Goal: Transaction & Acquisition: Book appointment/travel/reservation

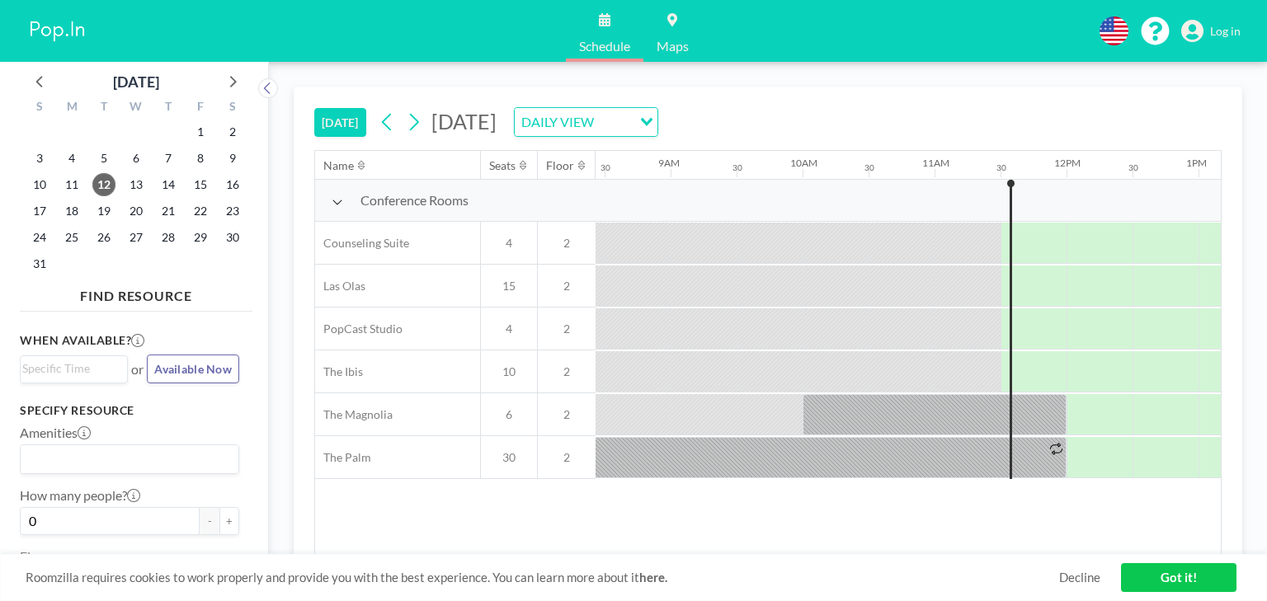
scroll to position [0, 1179]
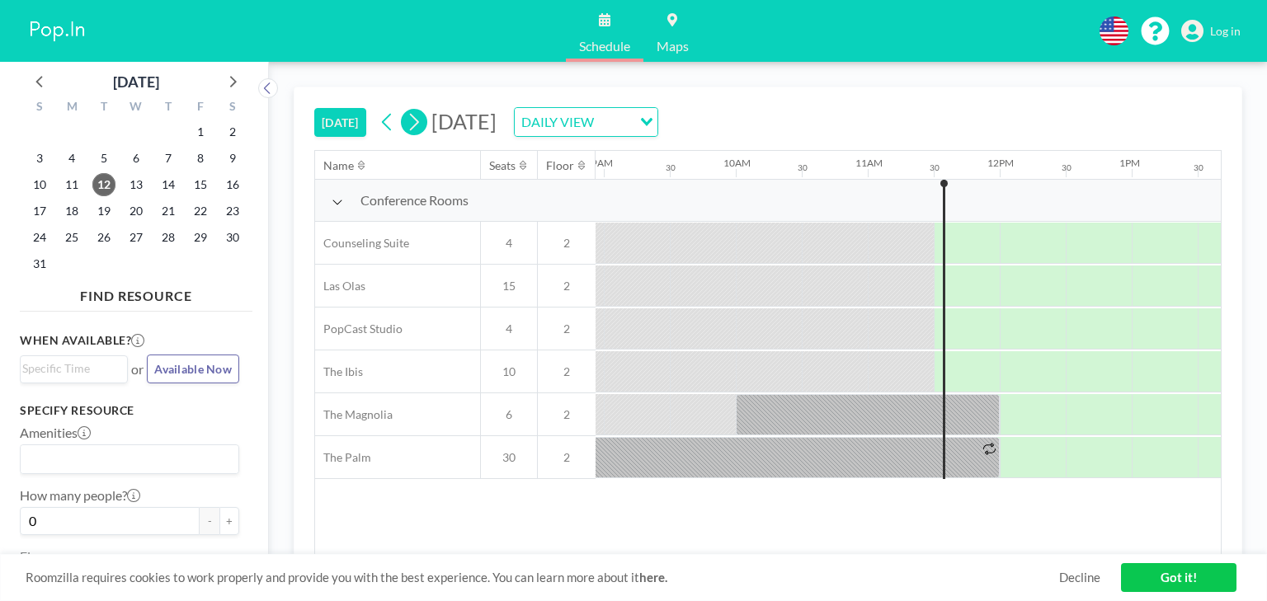
click at [406, 110] on icon at bounding box center [414, 122] width 16 height 25
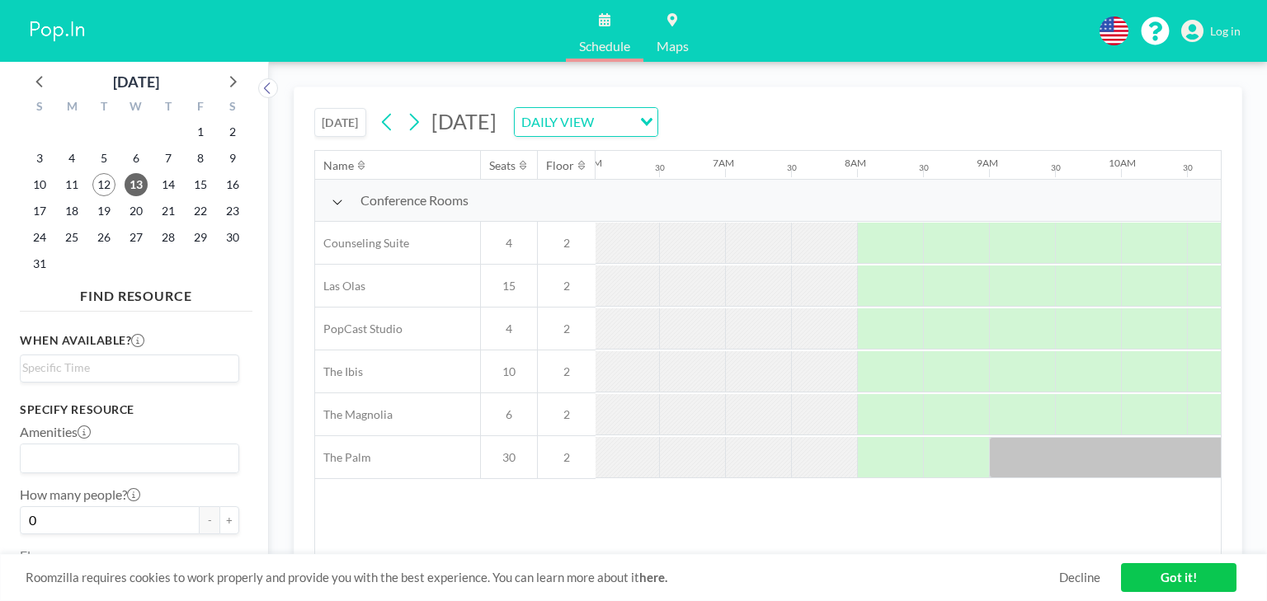
scroll to position [0, 858]
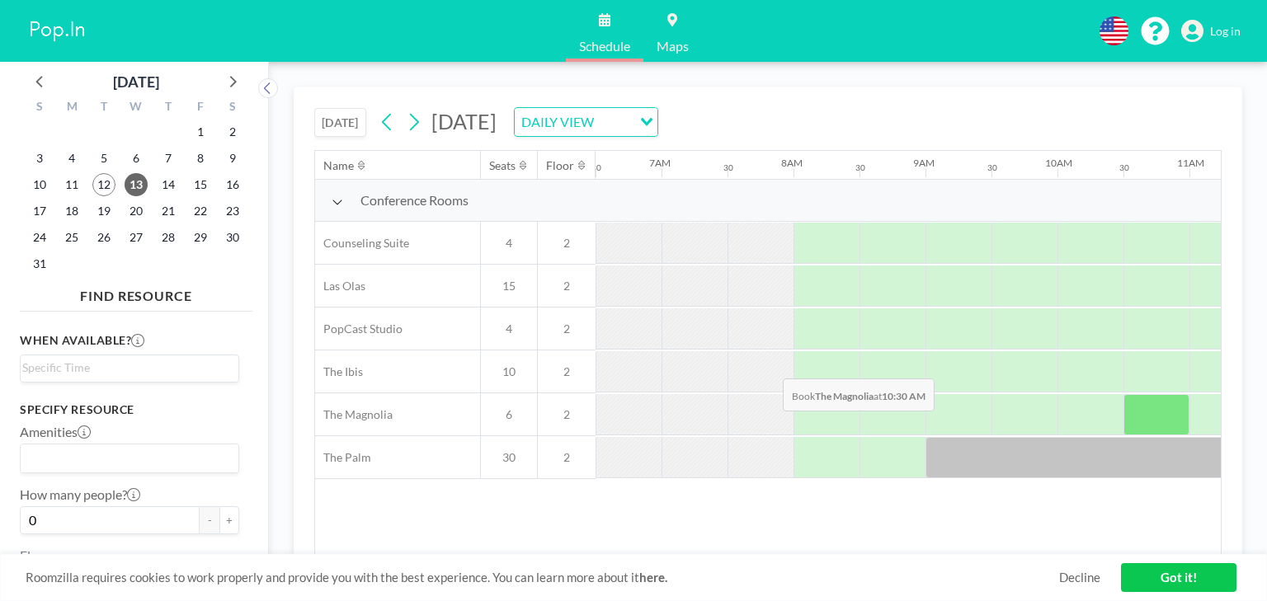
click at [1123, 394] on div at bounding box center [1156, 414] width 66 height 41
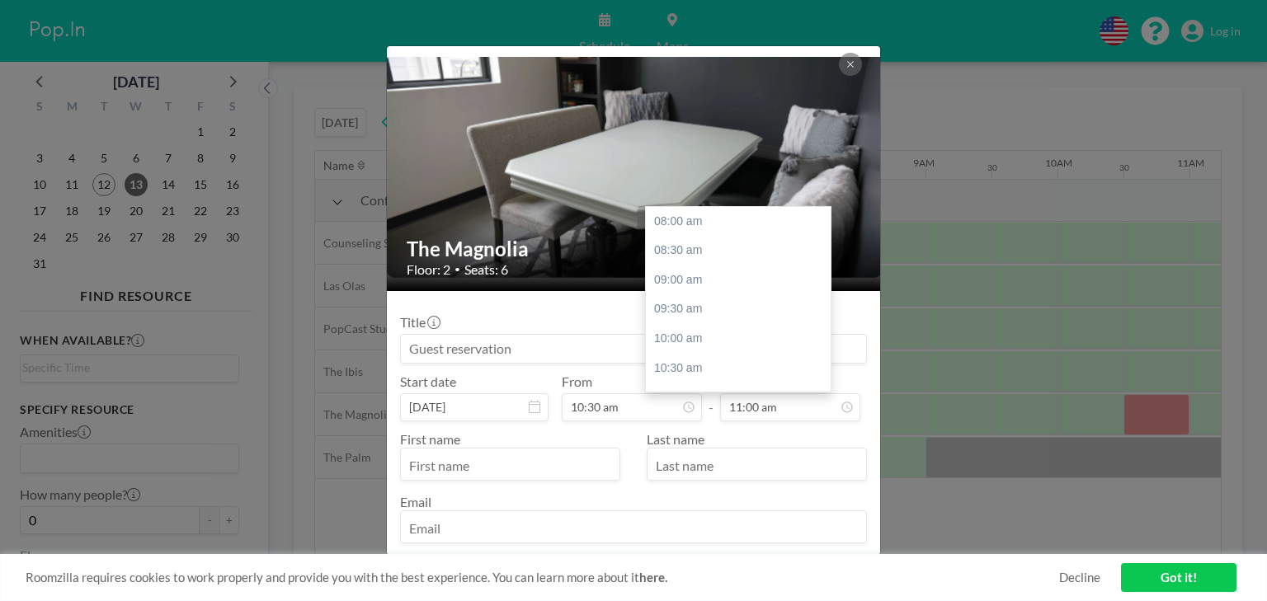
scroll to position [158, 0]
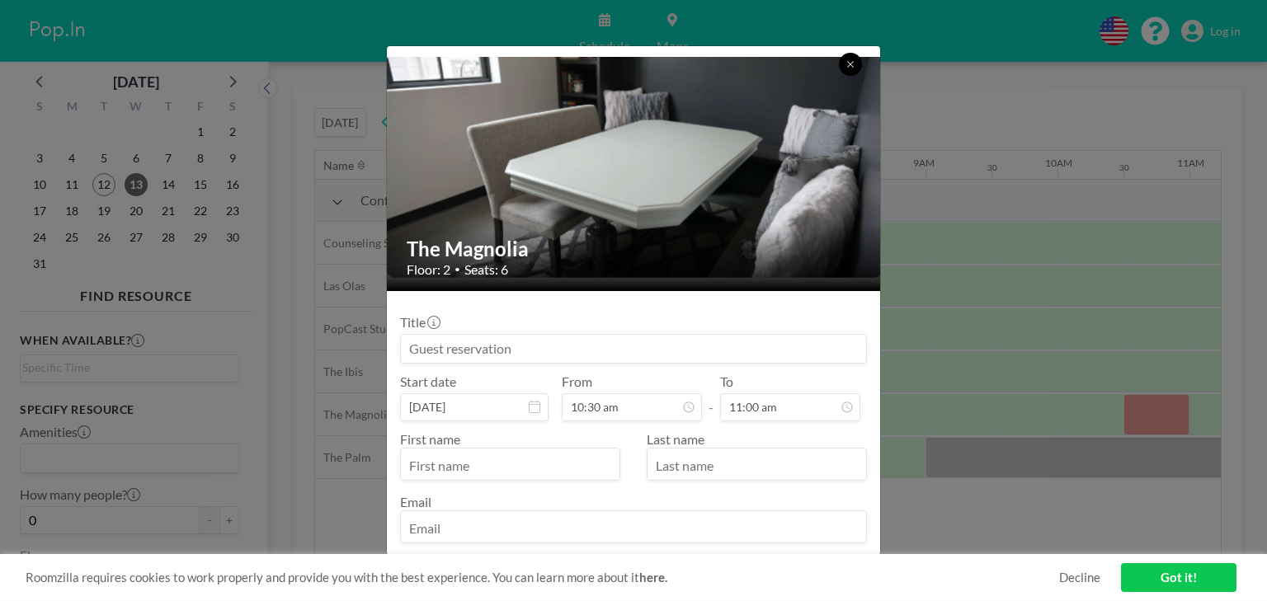
click at [845, 59] on icon at bounding box center [850, 64] width 10 height 10
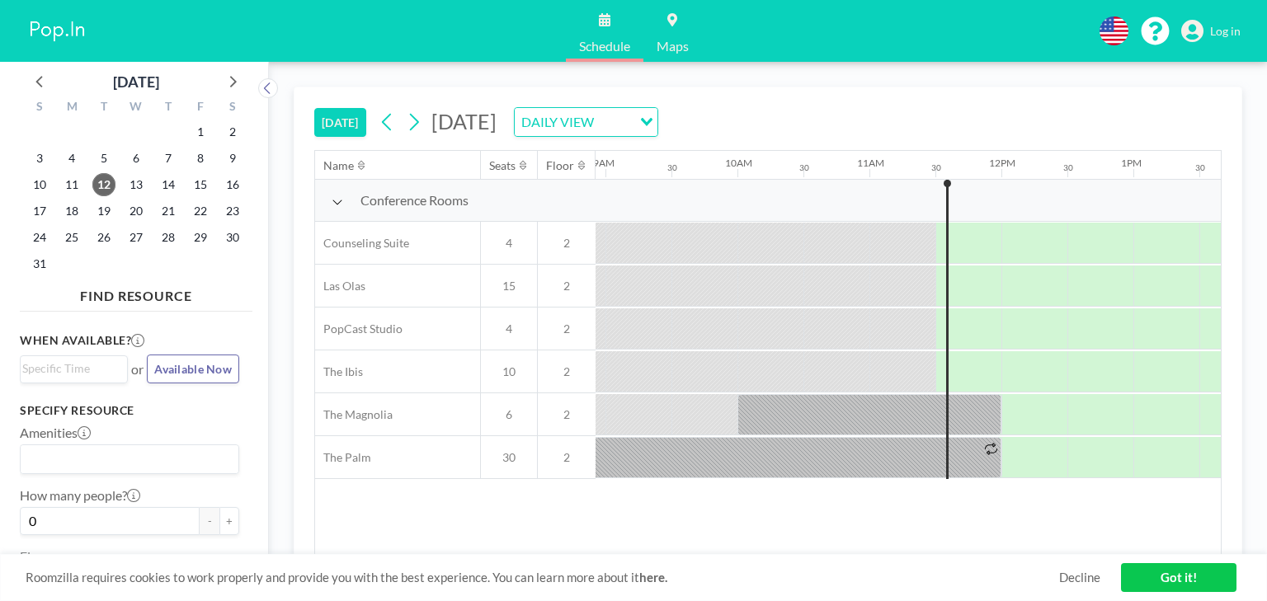
scroll to position [0, 1179]
click at [406, 110] on icon at bounding box center [414, 122] width 16 height 25
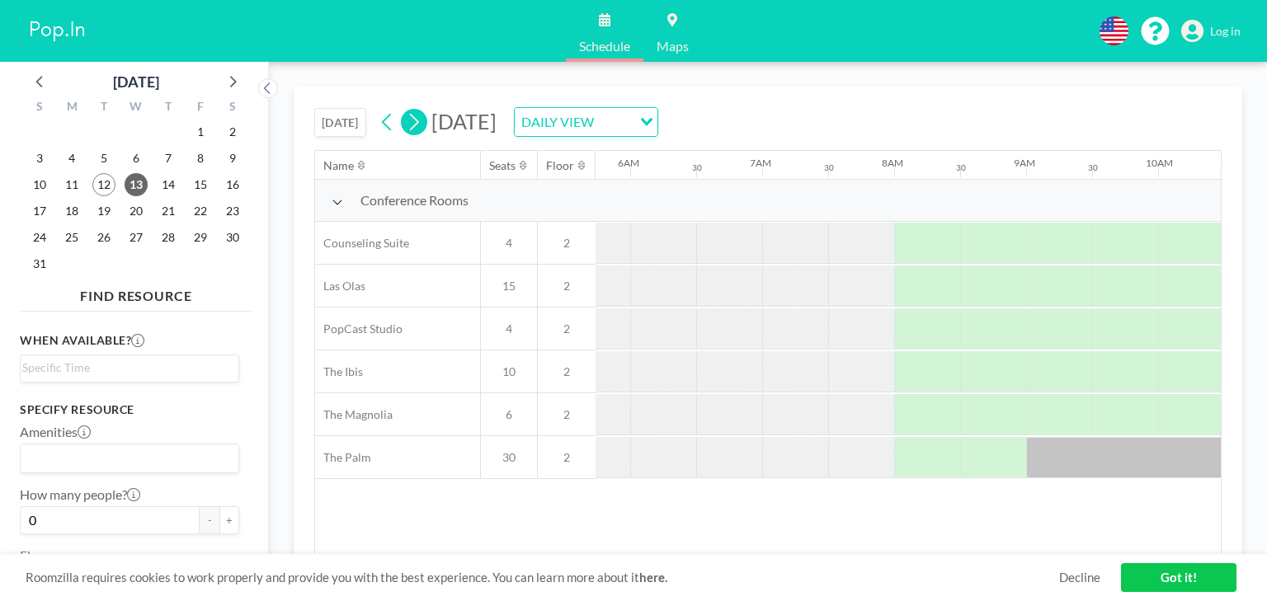
scroll to position [0, 858]
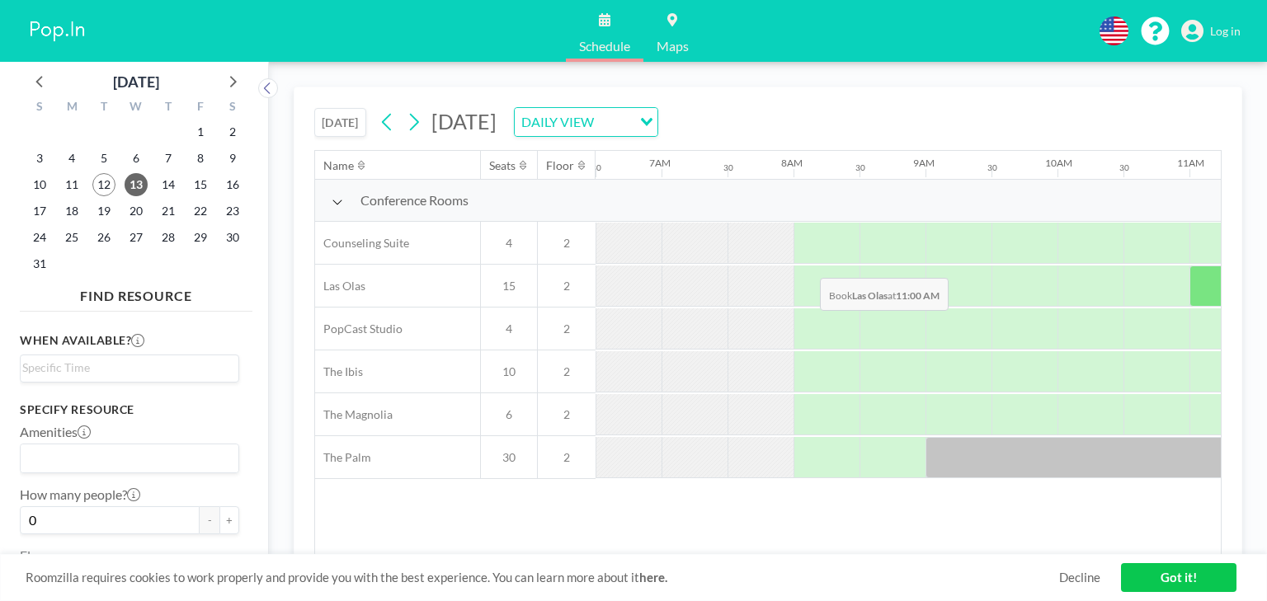
click at [1189, 266] on div at bounding box center [1222, 286] width 66 height 41
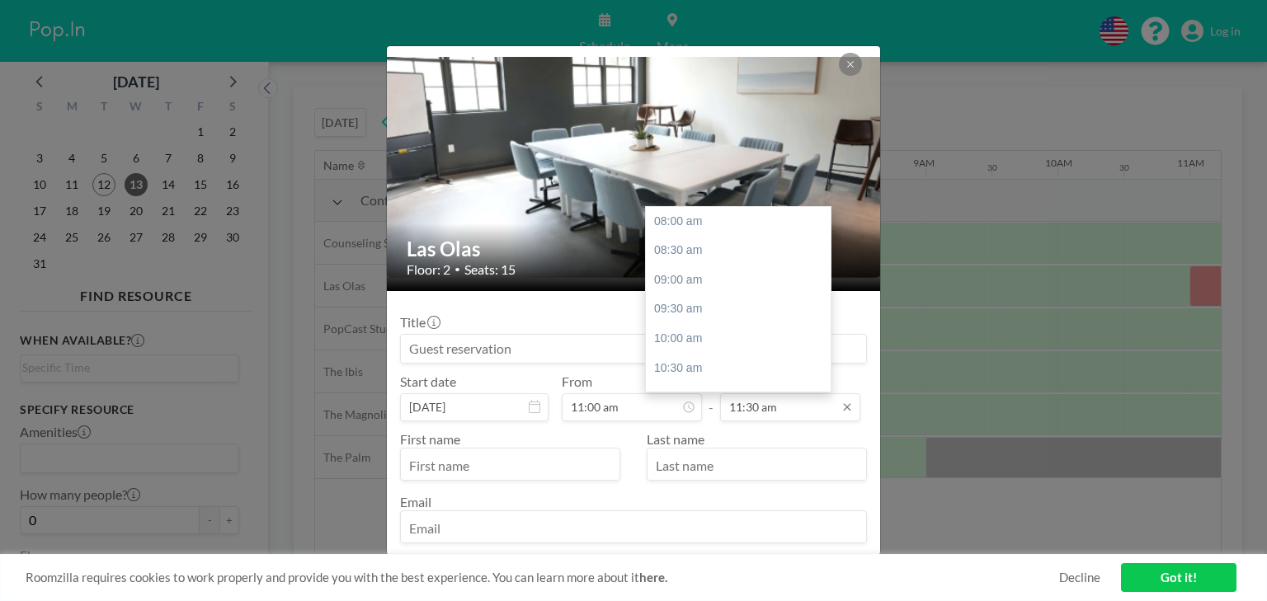
scroll to position [184, 0]
click at [646, 257] on div "12:00 pm" at bounding box center [742, 272] width 193 height 30
type input "12:00 pm"
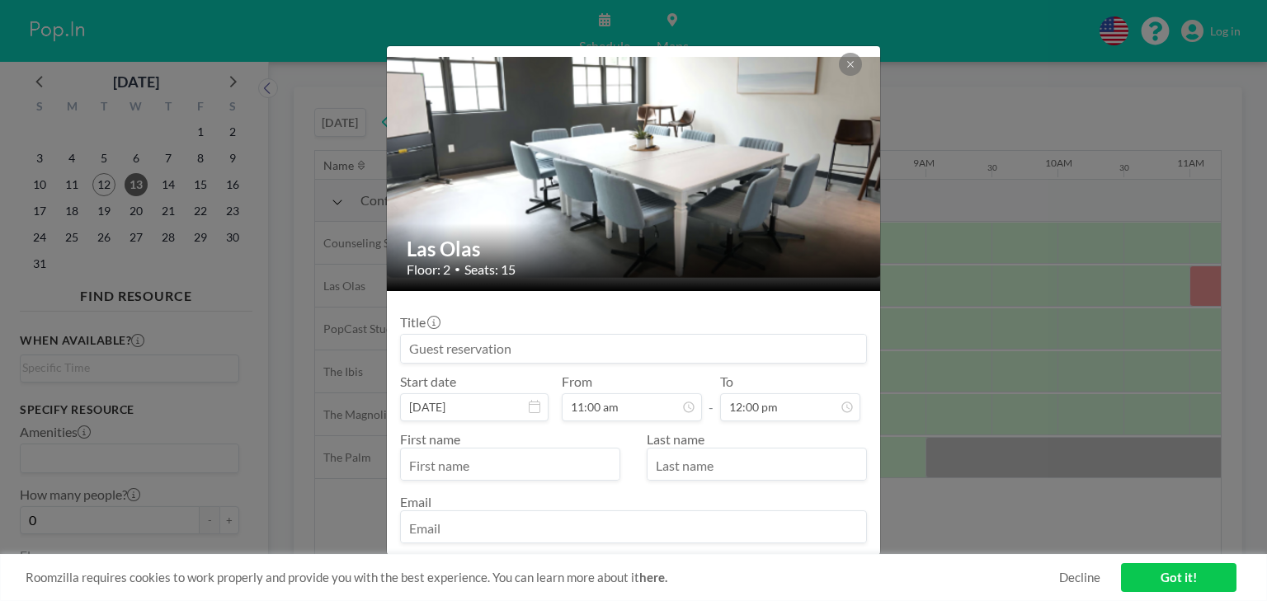
scroll to position [158, 0]
click at [541, 452] on input "text" at bounding box center [510, 466] width 219 height 28
type input "[PERSON_NAME]"
type input "[EMAIL_ADDRESS][DOMAIN_NAME]"
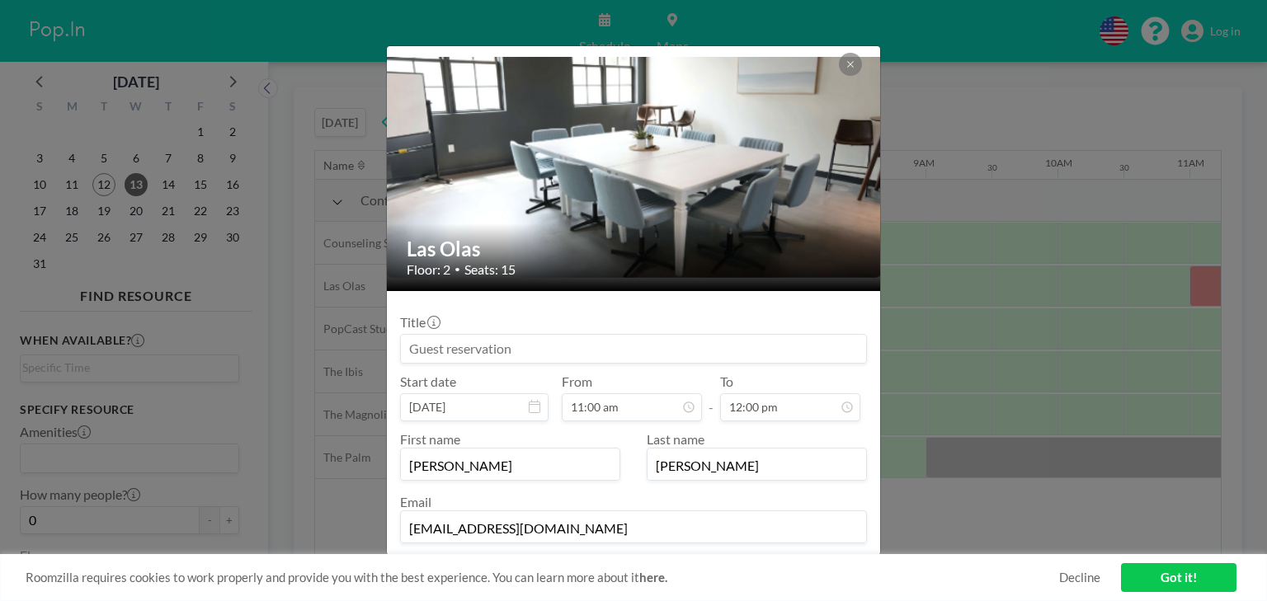
type textarea "[PERSON_NAME]"
type textarea "M"
type textarea "7707894525"
click at [669, 335] on input at bounding box center [633, 349] width 465 height 28
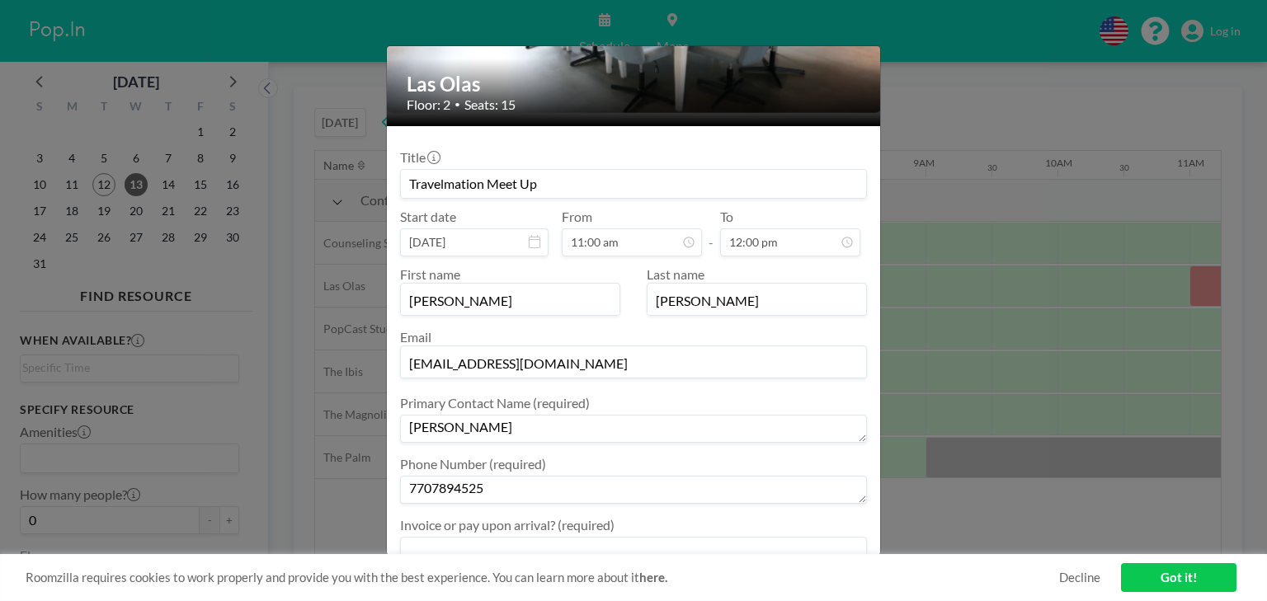
type input "Travelmation Meet Up"
click at [503, 537] on textarea at bounding box center [633, 551] width 467 height 28
type textarea "Pay on arrival."
click at [481, 598] on textarea at bounding box center [633, 612] width 467 height 28
type textarea "We will need to screen cast."
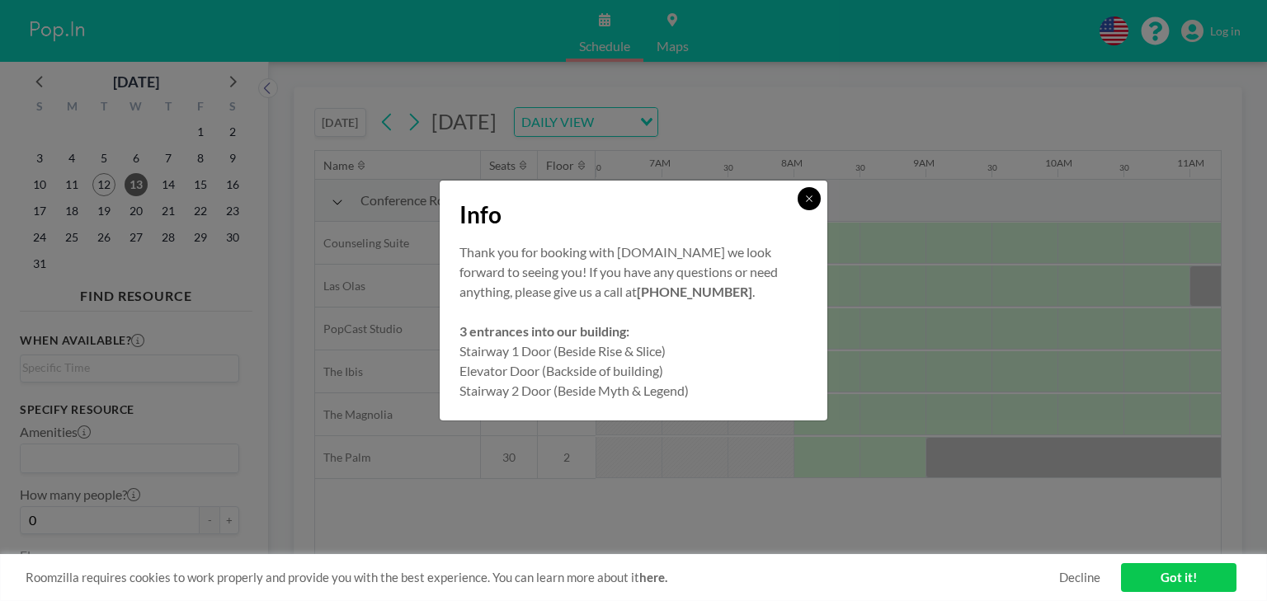
click at [798, 210] on button at bounding box center [809, 198] width 23 height 23
